Goal: Information Seeking & Learning: Learn about a topic

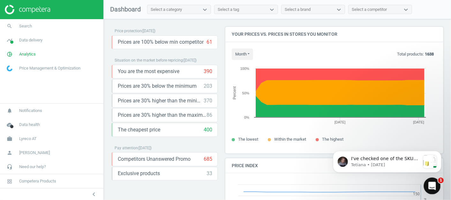
click at [429, 181] on icon "Open Intercom Messenger" at bounding box center [431, 185] width 11 height 11
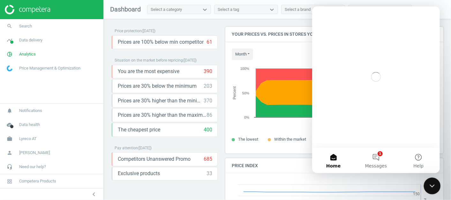
click at [429, 182] on icon "Close Intercom Messenger" at bounding box center [432, 185] width 8 height 8
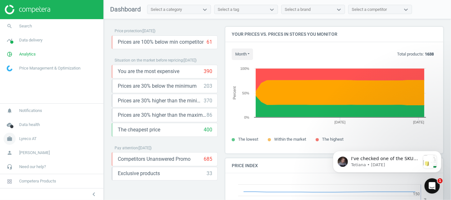
click at [25, 140] on span "Lyreco AT" at bounding box center [28, 139] width 18 height 6
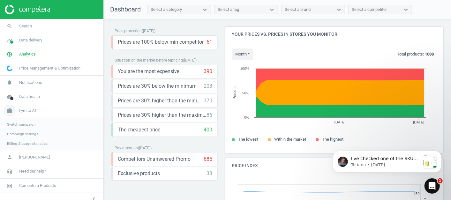
click at [21, 112] on span "Lyreco AT" at bounding box center [28, 111] width 18 height 6
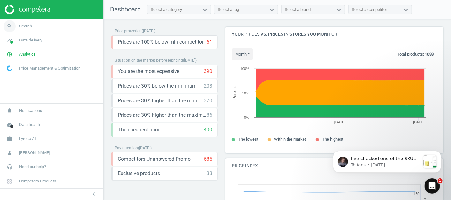
click at [35, 26] on link "search Search" at bounding box center [51, 26] width 103 height 14
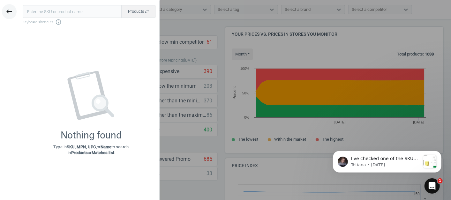
click at [11, 14] on icon "keyboard_backspace" at bounding box center [9, 12] width 8 height 8
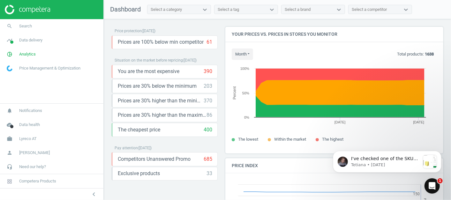
click at [167, 11] on div "Select a category" at bounding box center [166, 10] width 31 height 6
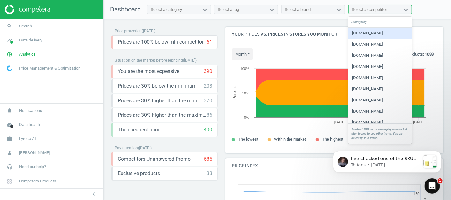
click at [380, 9] on div "Select a competitor" at bounding box center [369, 10] width 35 height 6
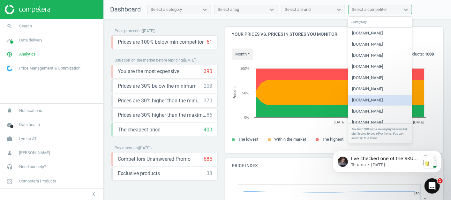
click at [216, 26] on div "Price protection ( [DATE] ) Prices are 100% below min competitor 61 keyboard_ar…" at bounding box center [277, 111] width 347 height 184
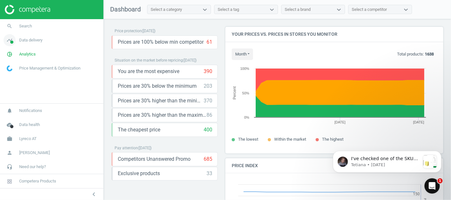
click at [36, 41] on span "Data delivery" at bounding box center [30, 40] width 23 height 6
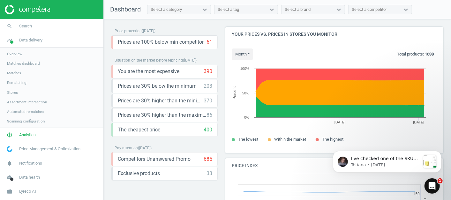
click at [19, 54] on span "Overview" at bounding box center [14, 53] width 15 height 5
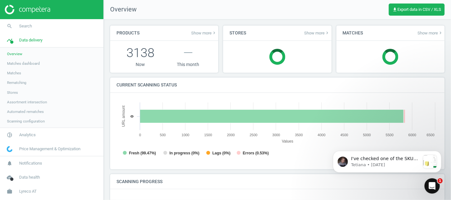
scroll to position [139, 327]
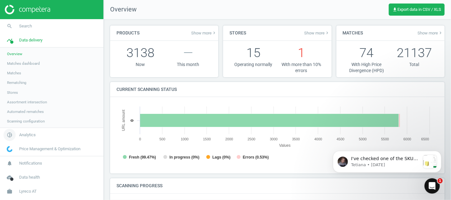
click at [27, 137] on span "Analytics" at bounding box center [27, 135] width 17 height 6
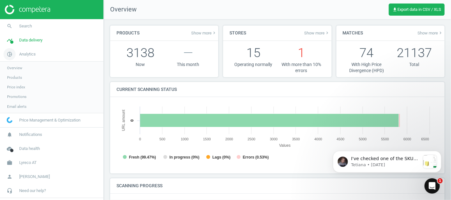
click at [22, 55] on span "Analytics" at bounding box center [27, 54] width 17 height 6
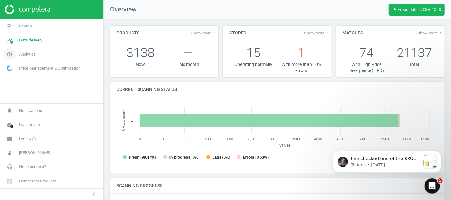
click at [18, 52] on span "pie_chart_outlined" at bounding box center [9, 54] width 19 height 14
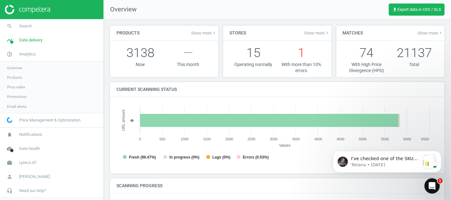
click at [16, 66] on span "Overview" at bounding box center [14, 67] width 15 height 5
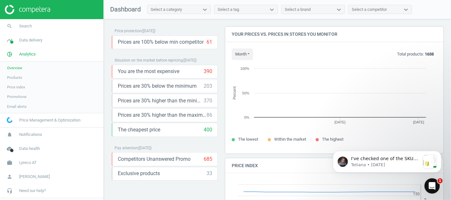
scroll to position [158, 224]
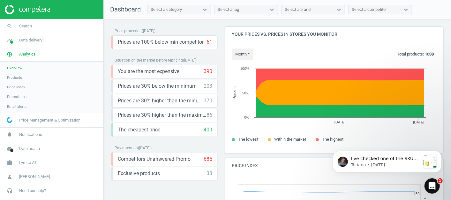
click at [19, 76] on span "Products" at bounding box center [14, 77] width 15 height 5
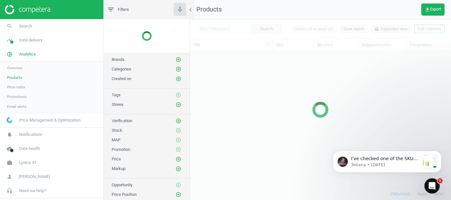
scroll to position [126, 256]
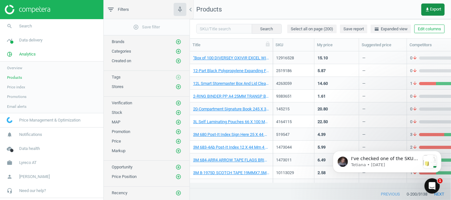
click at [433, 10] on span "get_app Export" at bounding box center [433, 9] width 16 height 5
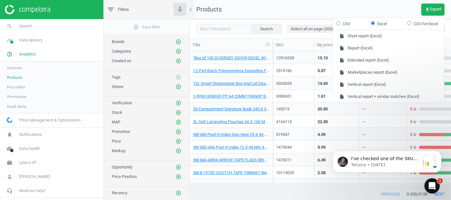
click at [21, 85] on span "Price index" at bounding box center [16, 87] width 18 height 5
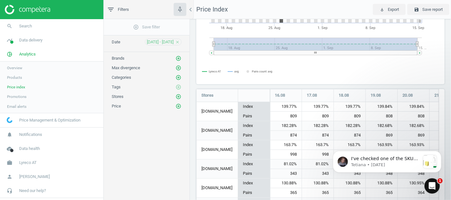
scroll to position [105, 0]
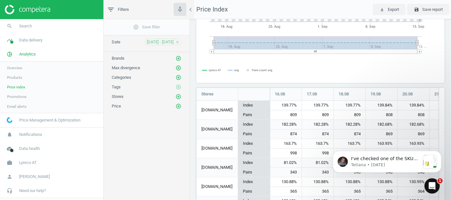
click at [26, 62] on div "Overview Products Price index Promotions Email alerts" at bounding box center [51, 87] width 103 height 51
click at [28, 53] on span "Analytics" at bounding box center [27, 54] width 17 height 6
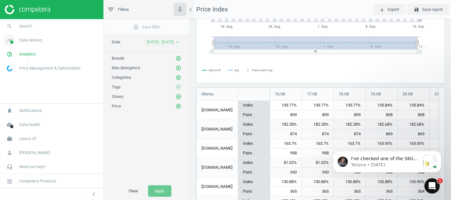
click at [36, 36] on link "timeline Data delivery" at bounding box center [51, 40] width 103 height 14
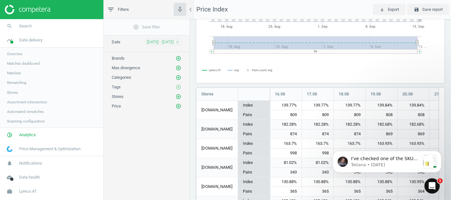
click at [19, 54] on span "Overview" at bounding box center [14, 53] width 15 height 5
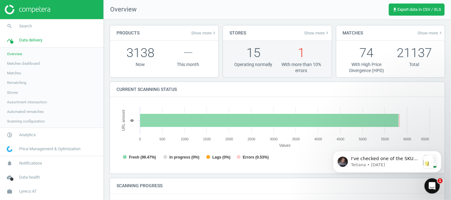
click at [282, 54] on p "1" at bounding box center [302, 53] width 48 height 18
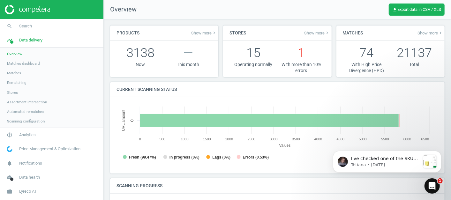
click at [426, 34] on span "Show more keyboard_arrow_right" at bounding box center [431, 32] width 26 height 5
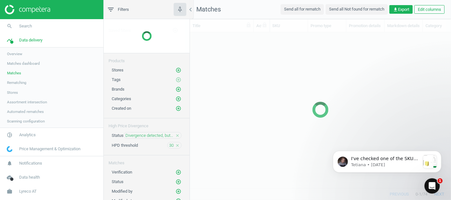
scroll to position [145, 256]
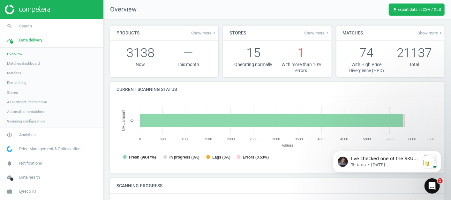
scroll to position [139, 327]
click at [15, 77] on link "Matches" at bounding box center [51, 73] width 103 height 10
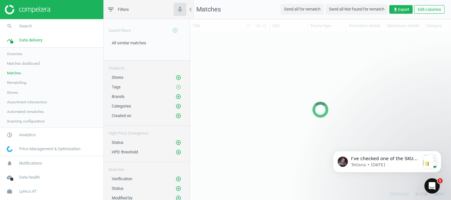
scroll to position [145, 256]
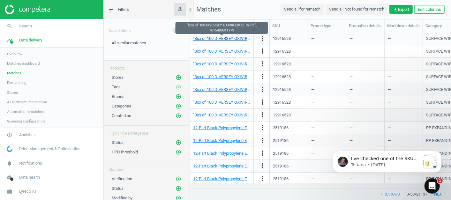
click at [218, 38] on link ""Box of 100 DIVERSEY OXIVIR EXCEL WIPE", 7615400811779" at bounding box center [248, 38] width 110 height 5
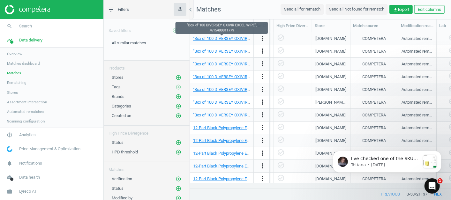
scroll to position [0, 511]
click at [26, 119] on span "Scanning configuration" at bounding box center [26, 121] width 38 height 5
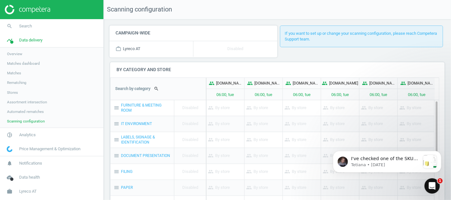
click at [20, 112] on span "Automated rematches" at bounding box center [25, 111] width 37 height 5
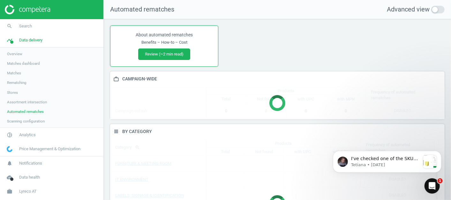
scroll to position [154, 340]
click at [30, 99] on link "Assortment intersection" at bounding box center [51, 102] width 103 height 10
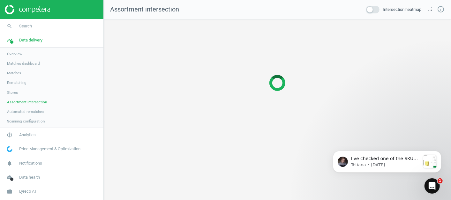
click at [14, 90] on span "Stores" at bounding box center [12, 92] width 11 height 5
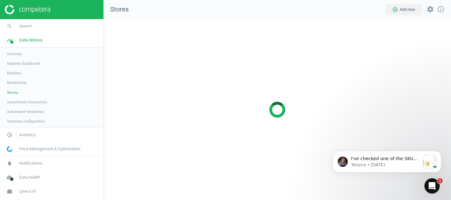
scroll to position [192, 358]
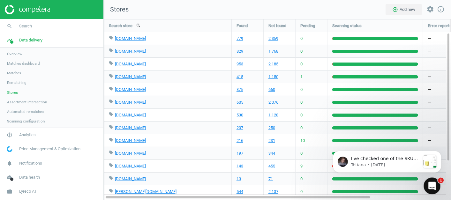
click at [433, 185] on icon "Open Intercom Messenger" at bounding box center [431, 185] width 11 height 11
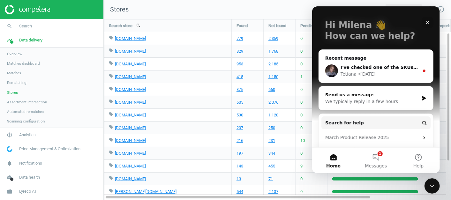
scroll to position [33, 0]
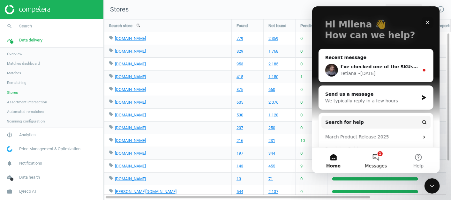
click at [375, 159] on button "1 Messages" at bounding box center [375, 161] width 42 height 26
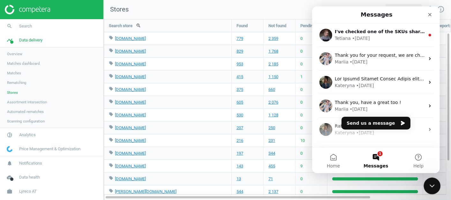
click at [431, 182] on icon "Close Intercom Messenger" at bounding box center [432, 185] width 8 height 8
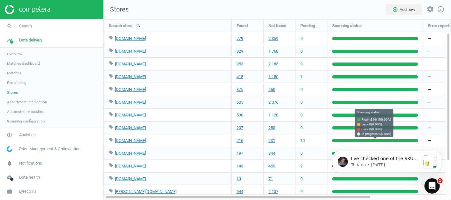
scroll to position [0, 0]
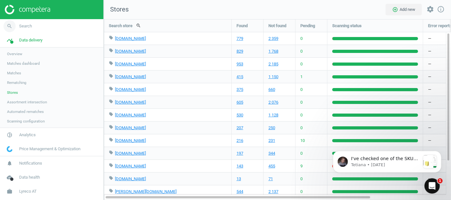
click at [50, 26] on link "search Search" at bounding box center [51, 26] width 103 height 14
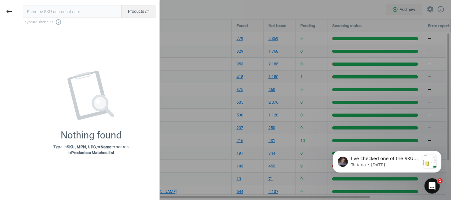
click at [57, 12] on input "text" at bounding box center [72, 11] width 99 height 13
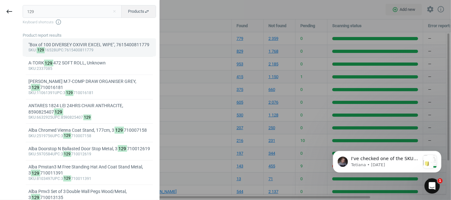
type input "129"
click at [78, 48] on div ""Box of 100 DIVERSEY OXIVIR EXCEL WIPE", 7615400811779" at bounding box center [89, 45] width 122 height 6
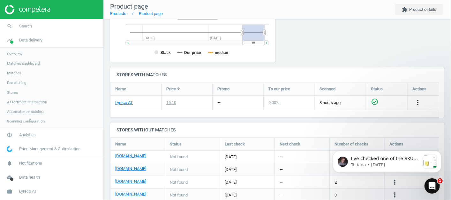
scroll to position [191, 0]
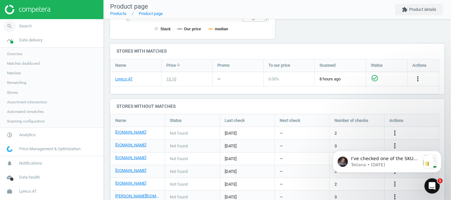
click at [50, 25] on link "search Search" at bounding box center [51, 26] width 103 height 14
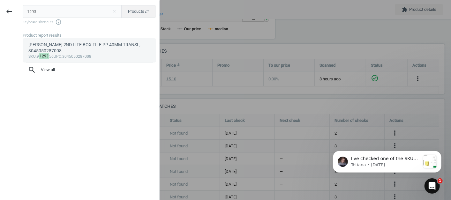
type input "1293"
click at [70, 54] on div "sku :9 1293 56 upc :3045050287008" at bounding box center [89, 56] width 122 height 5
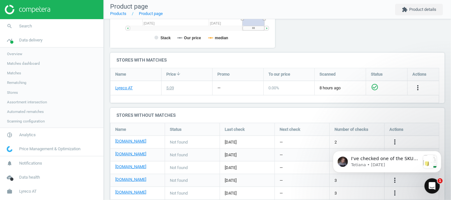
scroll to position [139, 173]
click at [50, 24] on link "search Search" at bounding box center [51, 26] width 103 height 14
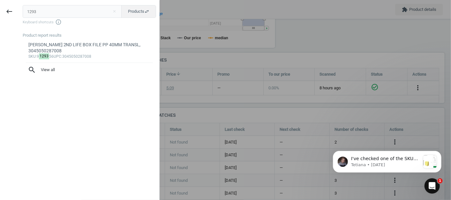
drag, startPoint x: 36, startPoint y: 12, endPoint x: 0, endPoint y: 2, distance: 37.9
click at [0, 2] on html "Group 2 Created with Sketch. ic/cloud_download/grey600 Created with Sketch. gra…" at bounding box center [225, 100] width 451 height 200
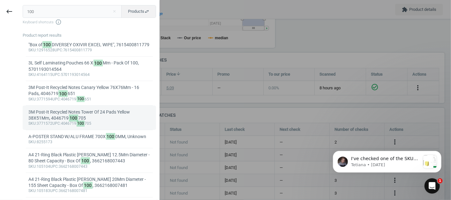
type input "100"
click at [52, 121] on div "3M Post-It Recycled Notes Tower Of 24 Pads Yellow 38X51Mm, 4046719 100 705" at bounding box center [89, 115] width 122 height 12
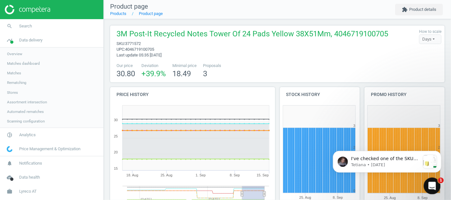
click at [429, 180] on div "Open Intercom Messenger" at bounding box center [431, 185] width 21 height 21
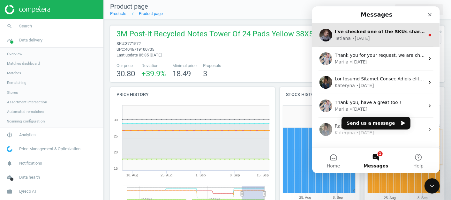
click at [373, 40] on div "Tetiana • [DATE]" at bounding box center [380, 38] width 90 height 7
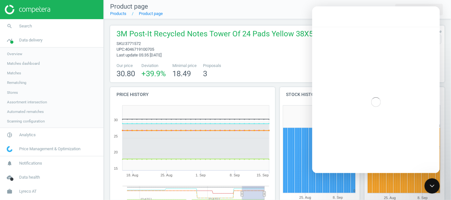
scroll to position [1, 0]
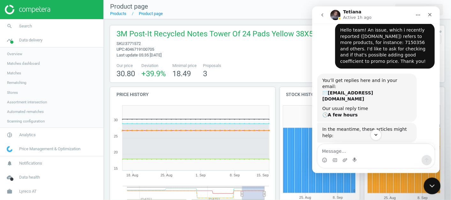
click at [431, 187] on icon "Close Intercom Messenger" at bounding box center [432, 185] width 8 height 8
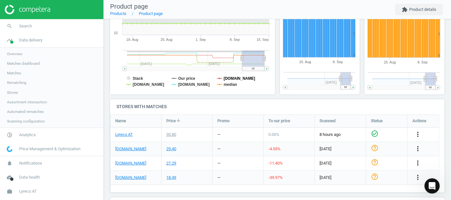
scroll to position [136, 0]
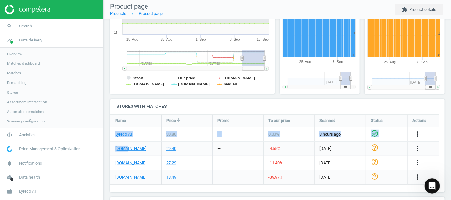
drag, startPoint x: 112, startPoint y: 140, endPoint x: 127, endPoint y: 142, distance: 14.6
click at [127, 115] on div "Lyreco AT 30.80 — 0.00 % 8 hours ago check_circle_outline more_vert [DOMAIN_NAM…" at bounding box center [274, 115] width 329 height 0
drag, startPoint x: 127, startPoint y: 142, endPoint x: 151, endPoint y: 144, distance: 24.6
click at [151, 144] on div "[DOMAIN_NAME]" at bounding box center [135, 149] width 51 height 14
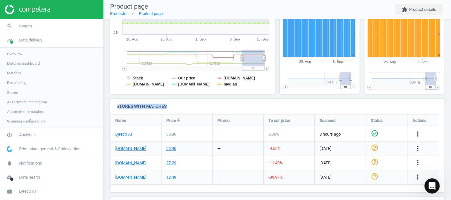
drag, startPoint x: 118, startPoint y: 103, endPoint x: 173, endPoint y: 112, distance: 55.4
click at [173, 112] on h4 "Stores with matches" at bounding box center [277, 106] width 335 height 15
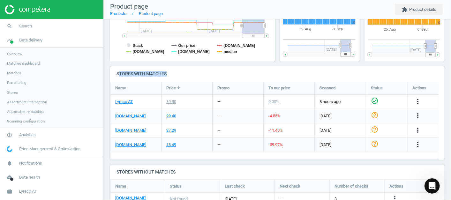
scroll to position [169, 0]
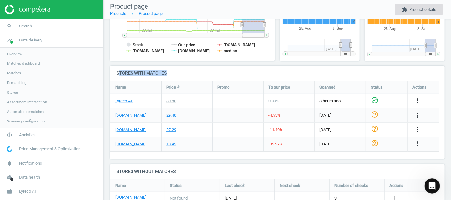
click at [408, 5] on button "extension Product details" at bounding box center [419, 9] width 48 height 11
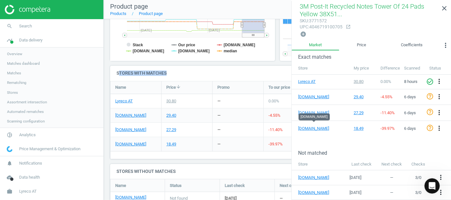
scroll to position [94, 0]
drag, startPoint x: 303, startPoint y: 153, endPoint x: 335, endPoint y: 153, distance: 32.3
click at [335, 153] on div "Not matched Store Last check Next check Checks [DOMAIN_NAME] [DATE] — 3 / 0 mor…" at bounding box center [371, 184] width 159 height 89
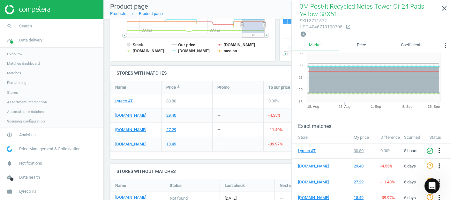
scroll to position [18, 0]
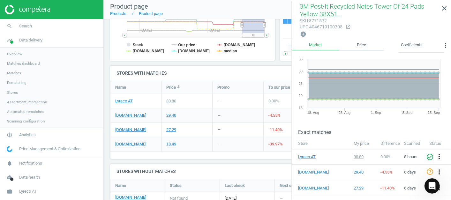
click at [369, 43] on link "Price" at bounding box center [361, 45] width 44 height 11
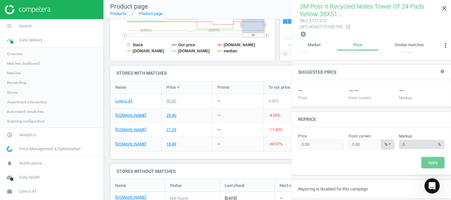
scroll to position [0, 0]
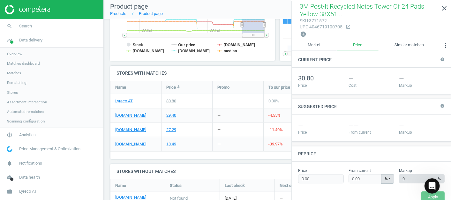
click at [312, 42] on link "Market" at bounding box center [314, 45] width 45 height 11
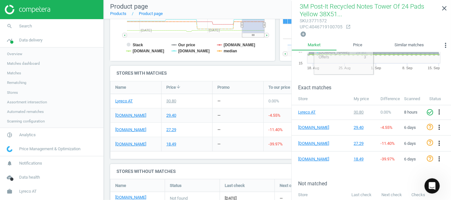
scroll to position [63, 0]
drag, startPoint x: 303, startPoint y: 83, endPoint x: 325, endPoint y: 84, distance: 22.4
click at [325, 85] on h3 "Exact matches" at bounding box center [374, 88] width 153 height 6
click at [361, 46] on link "Price" at bounding box center [358, 45] width 42 height 11
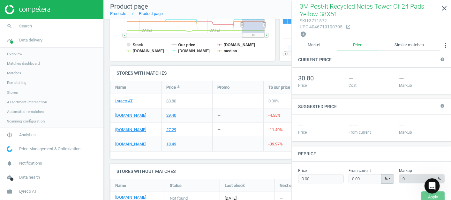
click at [416, 43] on link "Similar matches" at bounding box center [410, 45] width 62 height 11
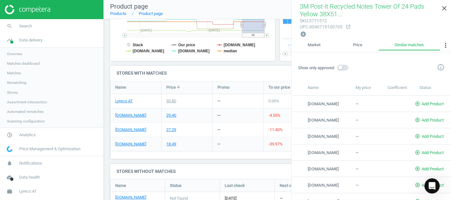
scroll to position [6, 0]
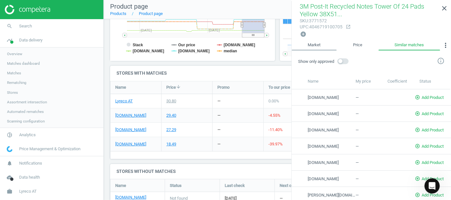
click at [312, 43] on link "Market" at bounding box center [314, 45] width 45 height 11
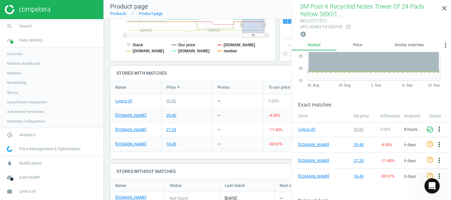
scroll to position [0, 0]
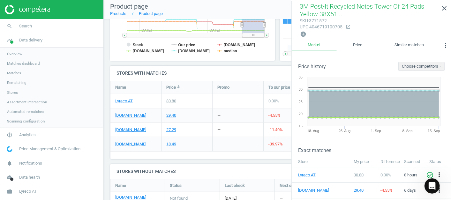
click at [447, 44] on icon "more_vert" at bounding box center [446, 46] width 8 height 8
click at [383, 45] on link "Similar matches" at bounding box center [410, 45] width 62 height 11
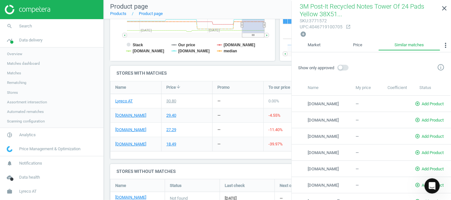
click at [402, 44] on link "Similar matches" at bounding box center [410, 45] width 62 height 11
click at [334, 44] on link "Market" at bounding box center [314, 45] width 45 height 11
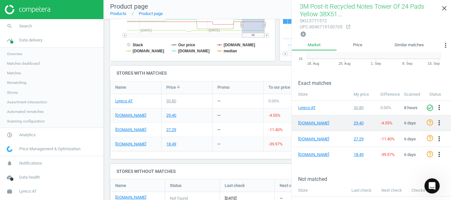
scroll to position [117, 0]
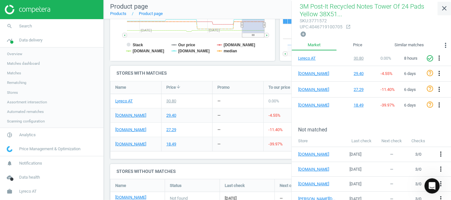
click at [444, 7] on icon "close" at bounding box center [445, 8] width 8 height 8
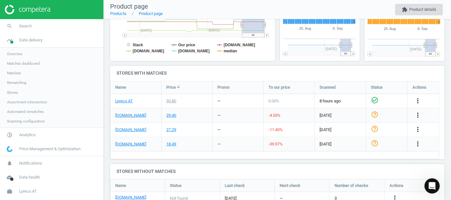
click at [404, 5] on button "extension Product details" at bounding box center [419, 9] width 48 height 11
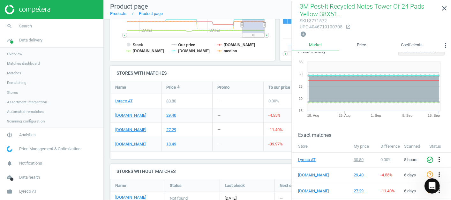
scroll to position [0, 0]
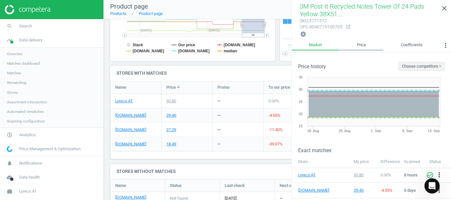
click at [355, 43] on link "Price" at bounding box center [361, 45] width 44 height 11
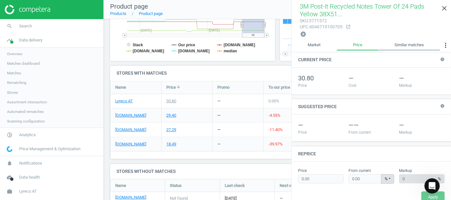
click at [407, 44] on link "Similar matches" at bounding box center [410, 45] width 62 height 11
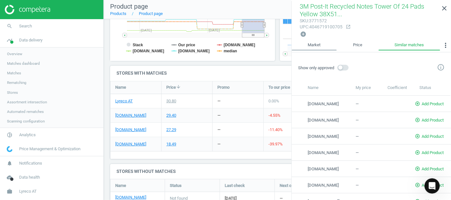
click at [320, 43] on link "Market" at bounding box center [314, 45] width 45 height 11
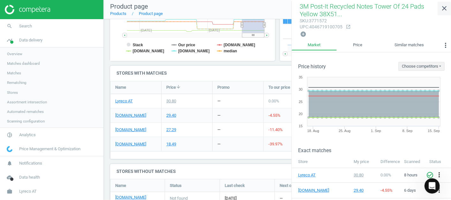
click at [439, 5] on link "close" at bounding box center [444, 9] width 13 height 14
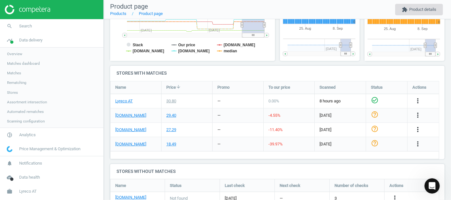
click at [424, 8] on button "extension Product details" at bounding box center [419, 9] width 48 height 11
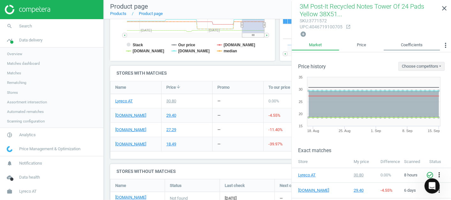
click at [416, 42] on link "Coefficients" at bounding box center [412, 45] width 57 height 11
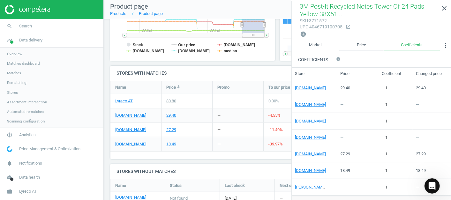
click at [365, 42] on link "Price" at bounding box center [361, 45] width 44 height 11
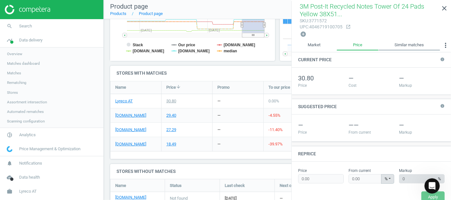
click at [390, 45] on link "Similar matches" at bounding box center [410, 45] width 62 height 11
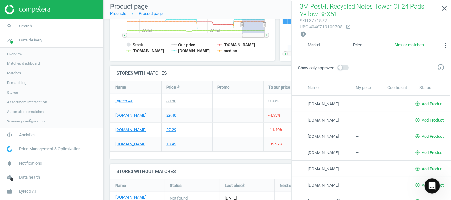
scroll to position [6, 0]
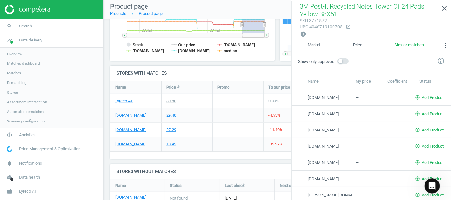
click at [315, 42] on link "Market" at bounding box center [314, 45] width 45 height 11
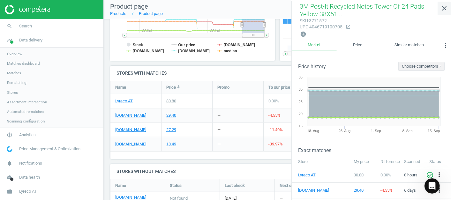
click at [443, 5] on icon "close" at bounding box center [445, 8] width 8 height 8
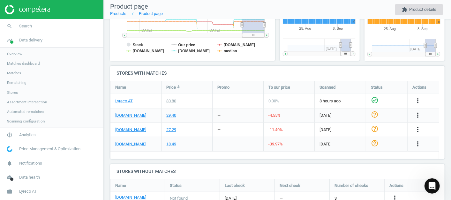
click at [426, 9] on button "extension Product details" at bounding box center [419, 9] width 48 height 11
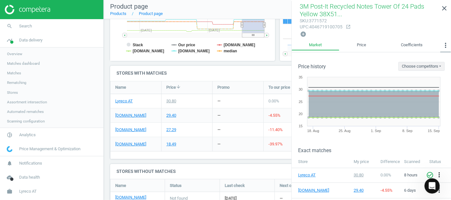
click at [447, 42] on icon "more_vert" at bounding box center [446, 46] width 8 height 8
click at [436, 65] on button "MAP Violations" at bounding box center [430, 66] width 42 height 8
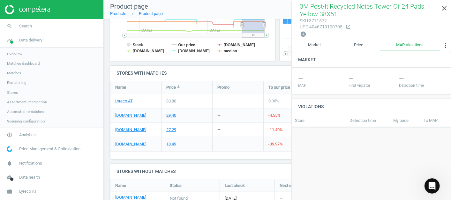
click at [445, 46] on icon "more_vert" at bounding box center [446, 46] width 8 height 8
click at [435, 80] on button "Custom data" at bounding box center [430, 82] width 42 height 8
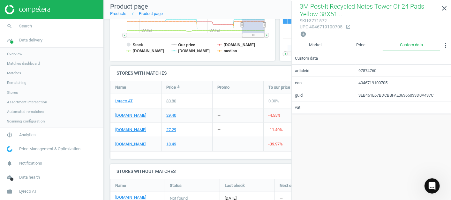
click at [446, 45] on icon "more_vert" at bounding box center [446, 46] width 8 height 8
click at [423, 91] on button "Matches" at bounding box center [430, 90] width 42 height 8
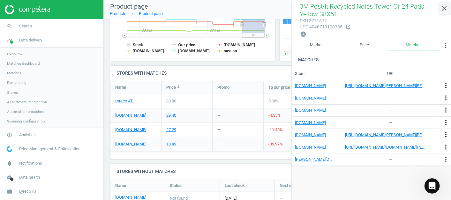
click at [448, 11] on icon "close" at bounding box center [445, 8] width 8 height 8
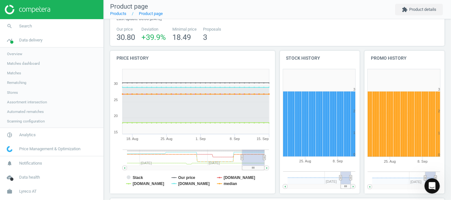
scroll to position [0, 0]
